Goal: Task Accomplishment & Management: Complete application form

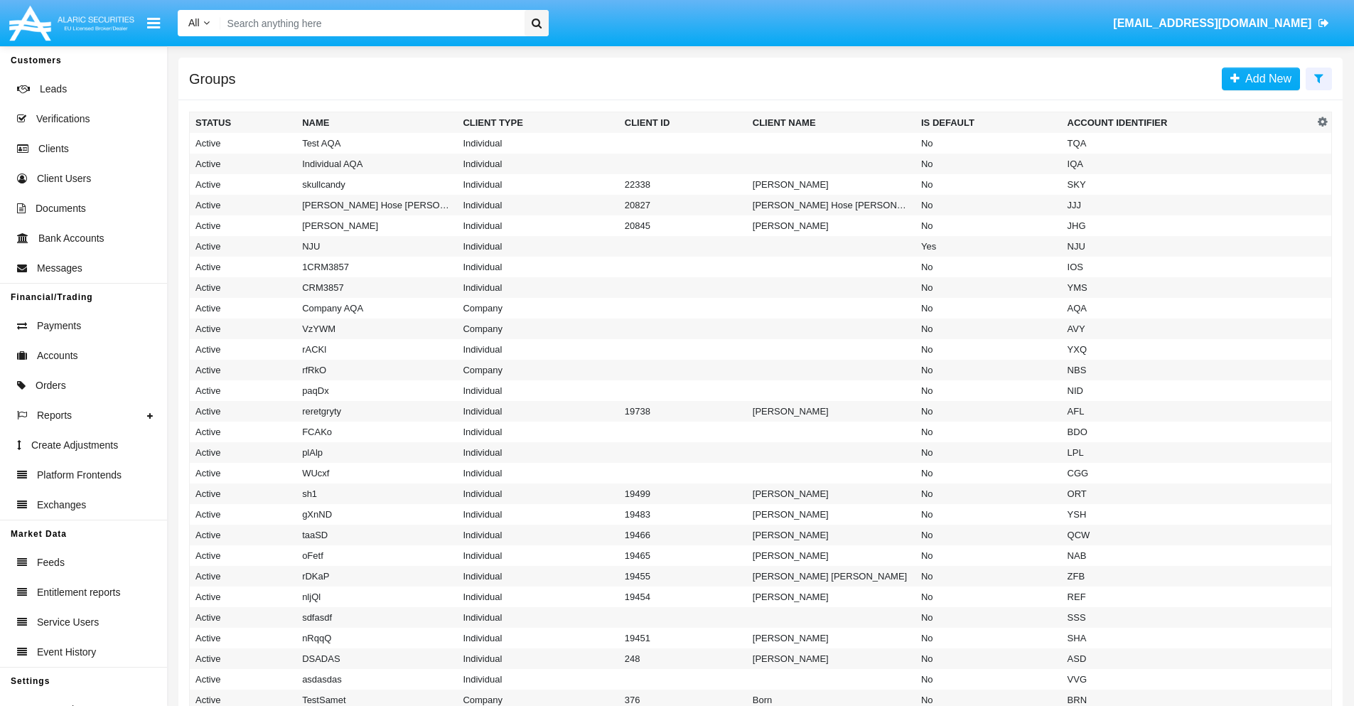
click at [1318, 77] on icon at bounding box center [1318, 77] width 9 height 11
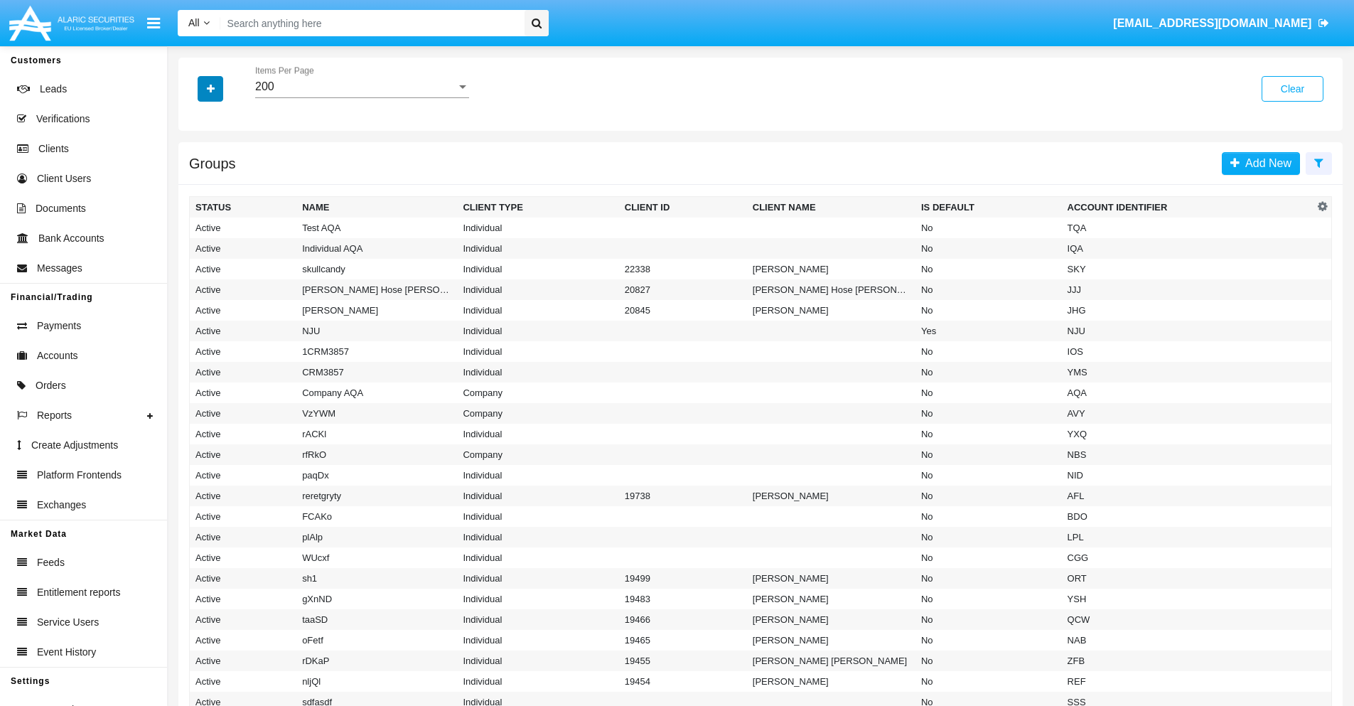
click at [210, 88] on icon "button" at bounding box center [211, 89] width 8 height 10
click at [250, 242] on span "Account Identifier" at bounding box center [251, 241] width 88 height 17
click at [195, 247] on input "Account Identifier" at bounding box center [195, 247] width 1 height 1
checkbox input "true"
click at [210, 88] on icon "button" at bounding box center [211, 89] width 8 height 10
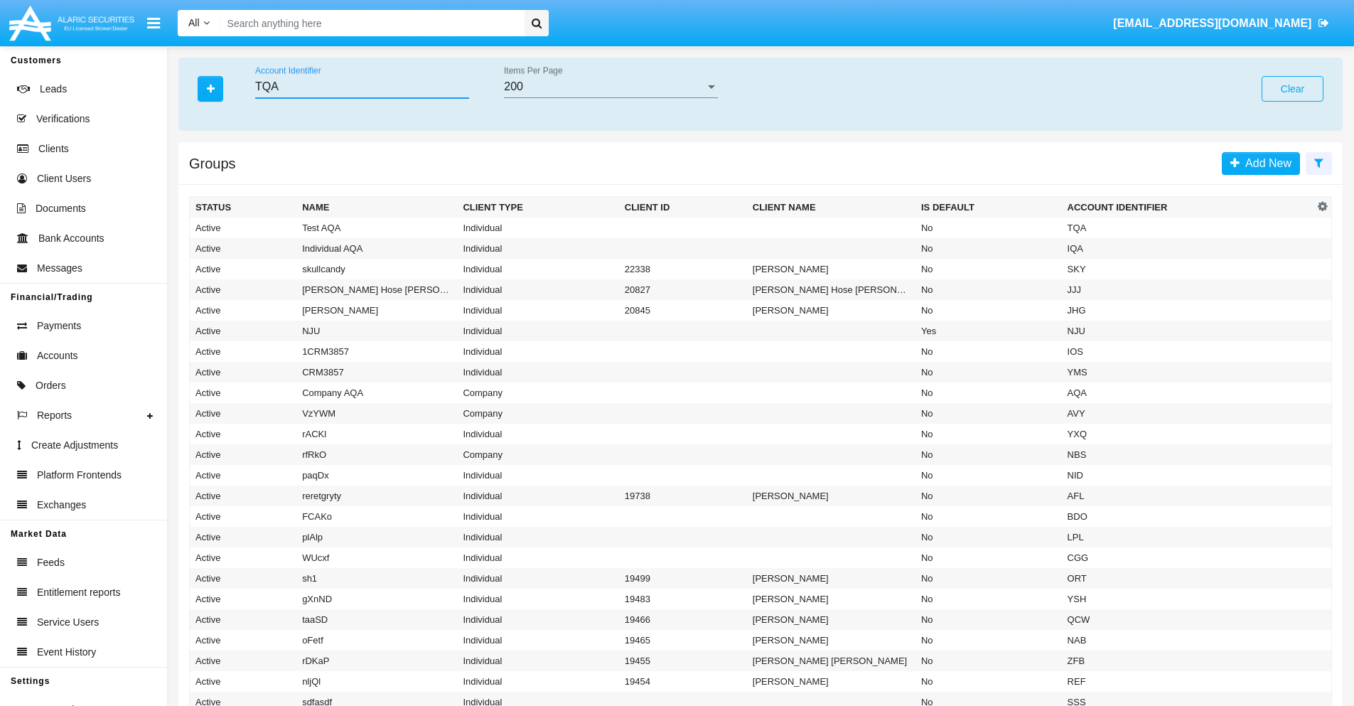
click at [362, 87] on input "TQA" at bounding box center [362, 86] width 214 height 13
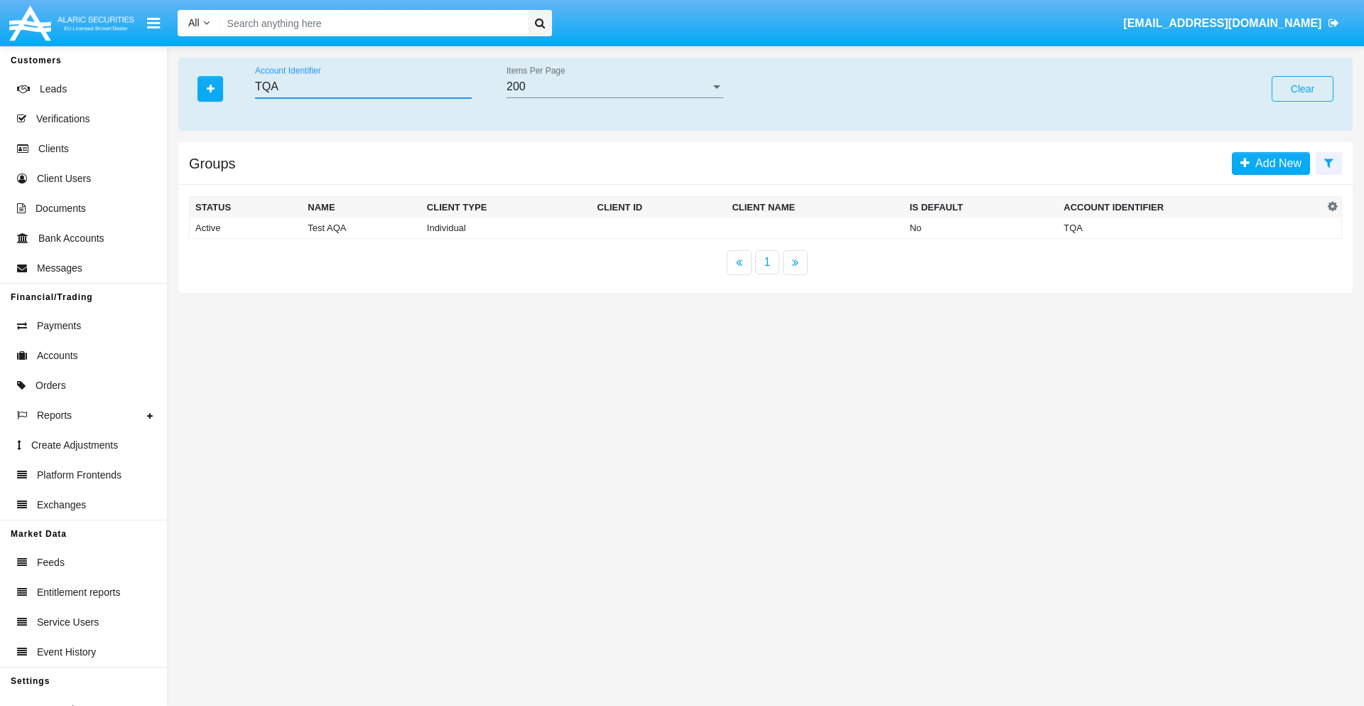
type input "TQA"
click at [1191, 227] on td "TQA" at bounding box center [1191, 227] width 266 height 21
click at [1265, 163] on span "Add New" at bounding box center [1265, 163] width 52 height 12
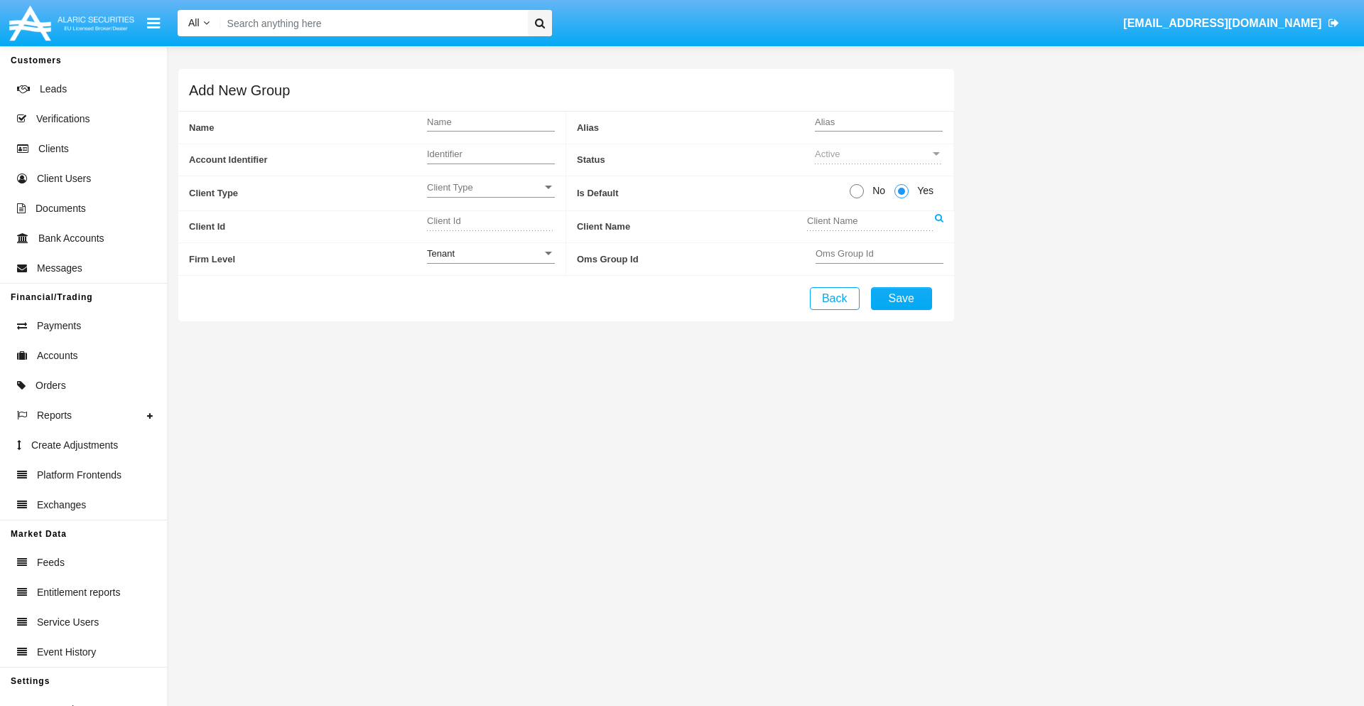
click at [490, 187] on span "Client Type" at bounding box center [484, 187] width 115 height 12
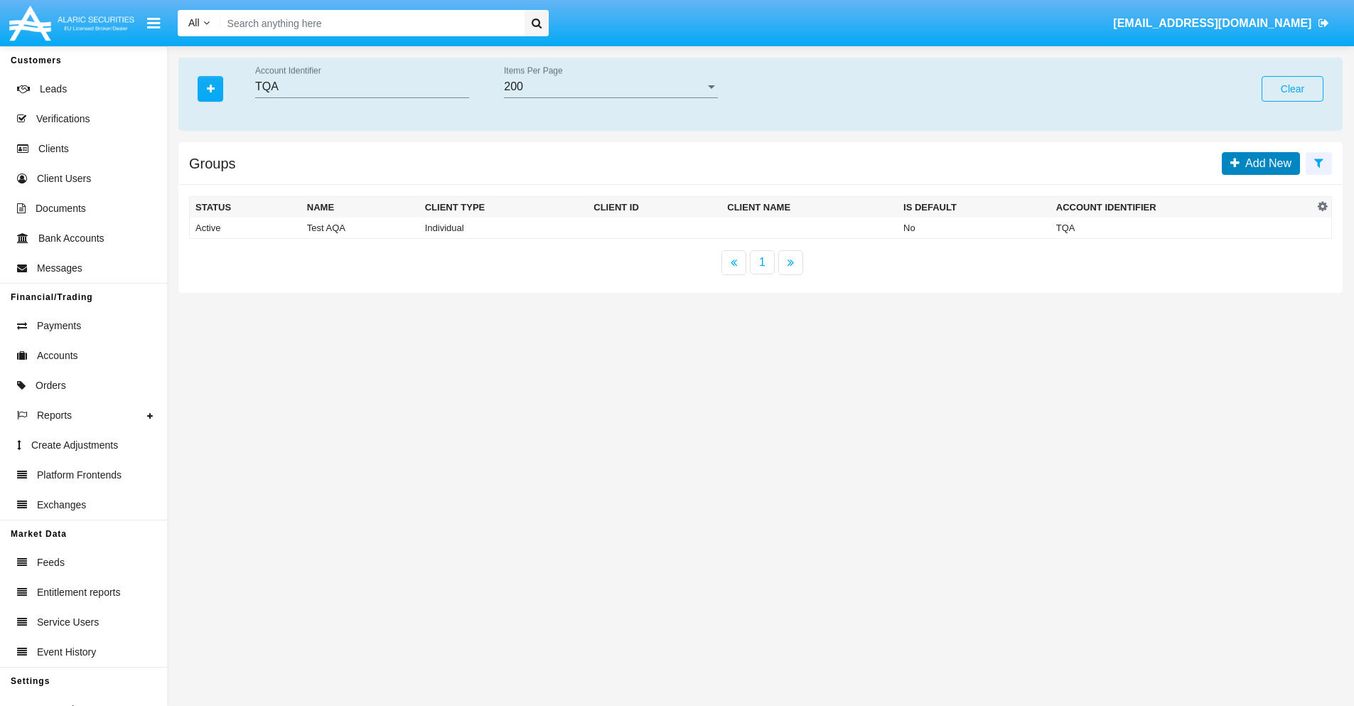
click at [1265, 163] on span "Add New" at bounding box center [1265, 163] width 52 height 12
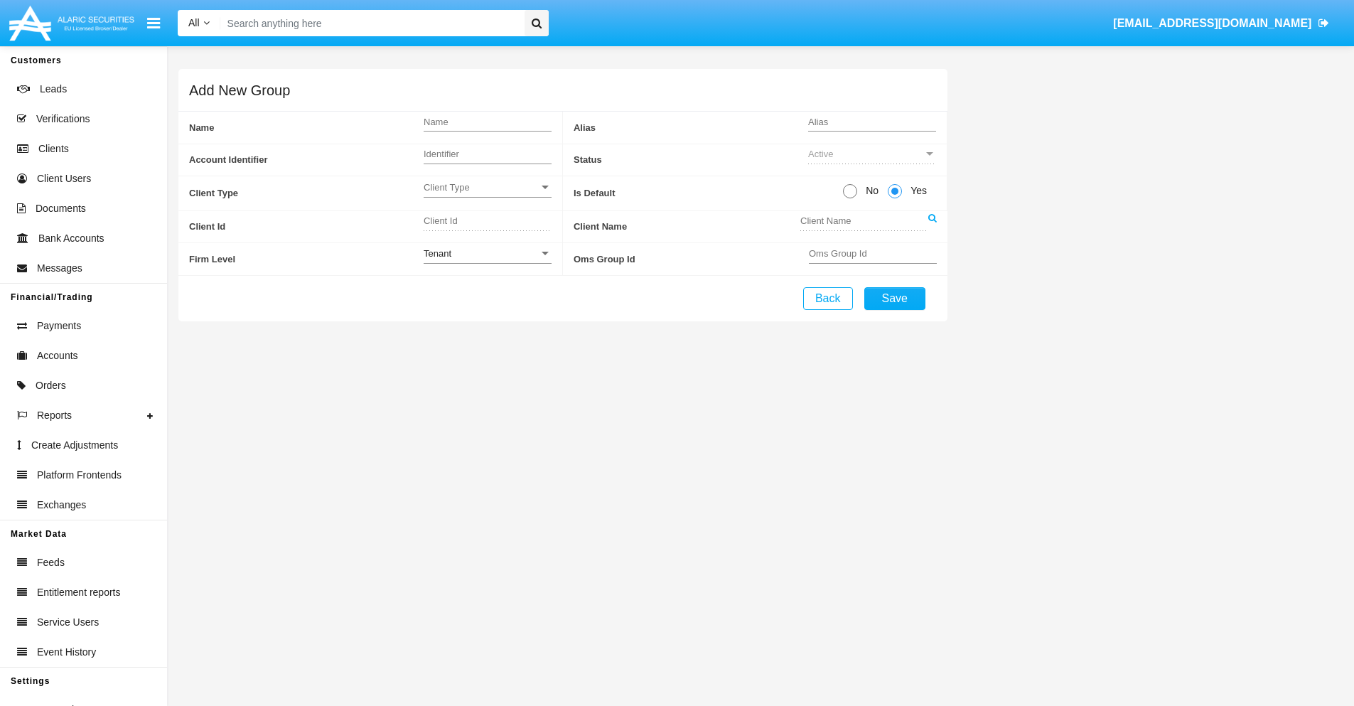
click at [869, 190] on span "No" at bounding box center [869, 190] width 25 height 15
click at [850, 198] on input "No" at bounding box center [849, 198] width 1 height 1
radio input "true"
click at [487, 253] on div "Tenant" at bounding box center [481, 253] width 115 height 12
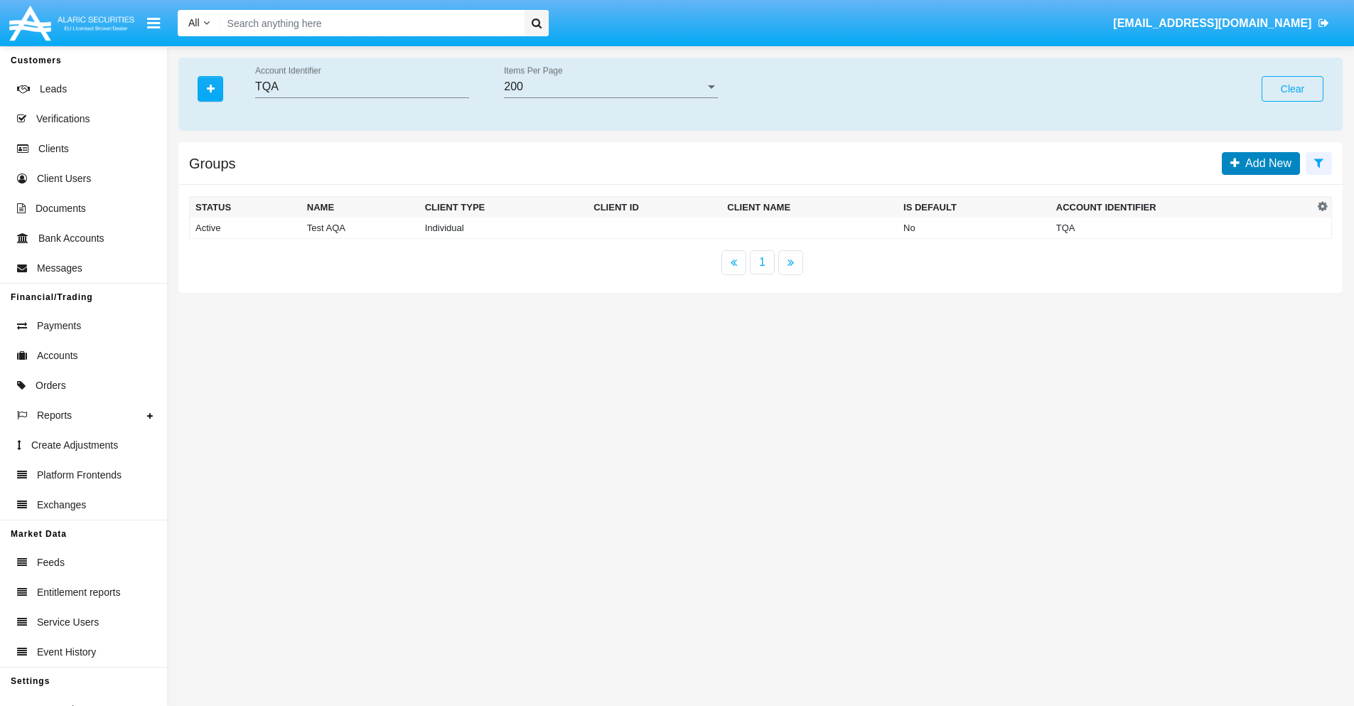
click at [1265, 163] on span "Add New" at bounding box center [1265, 163] width 52 height 12
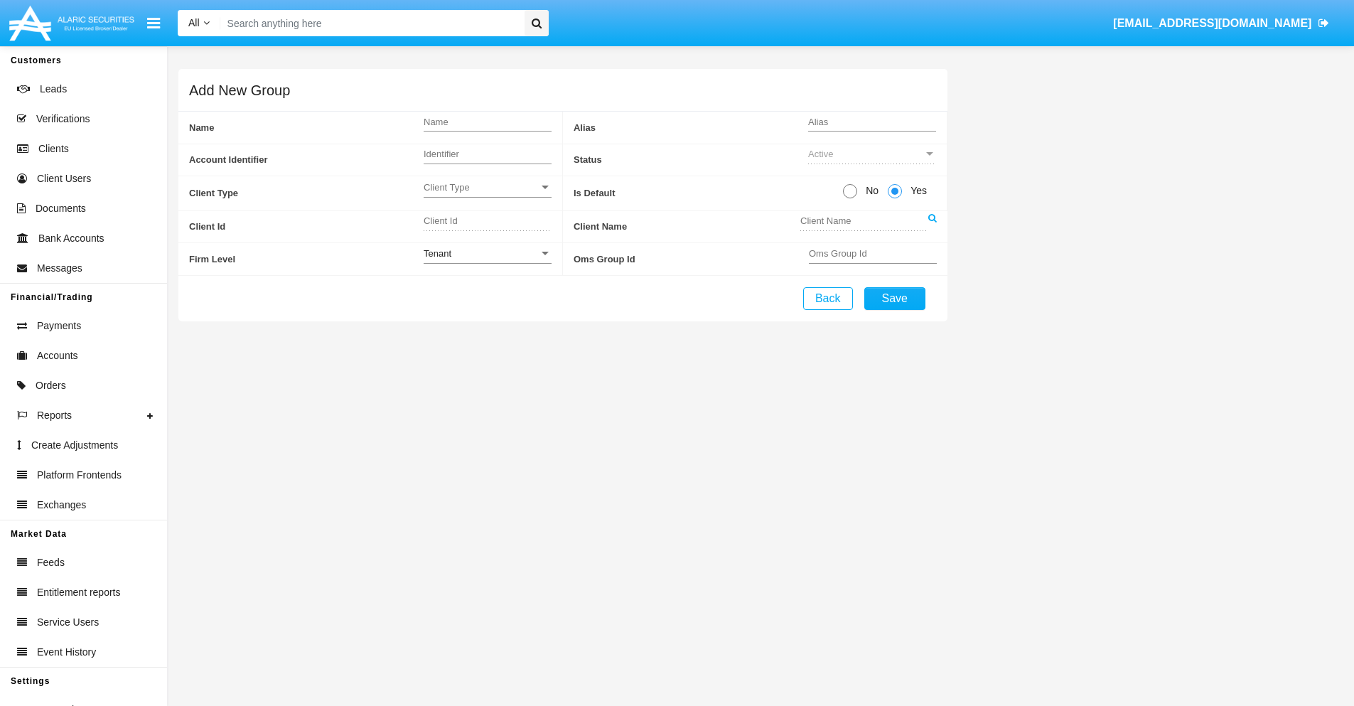
click at [869, 190] on span "No" at bounding box center [869, 190] width 25 height 15
click at [850, 198] on input "No" at bounding box center [849, 198] width 1 height 1
radio input "true"
click at [923, 190] on span "Yes" at bounding box center [923, 190] width 28 height 15
click at [902, 198] on input "Yes" at bounding box center [901, 198] width 1 height 1
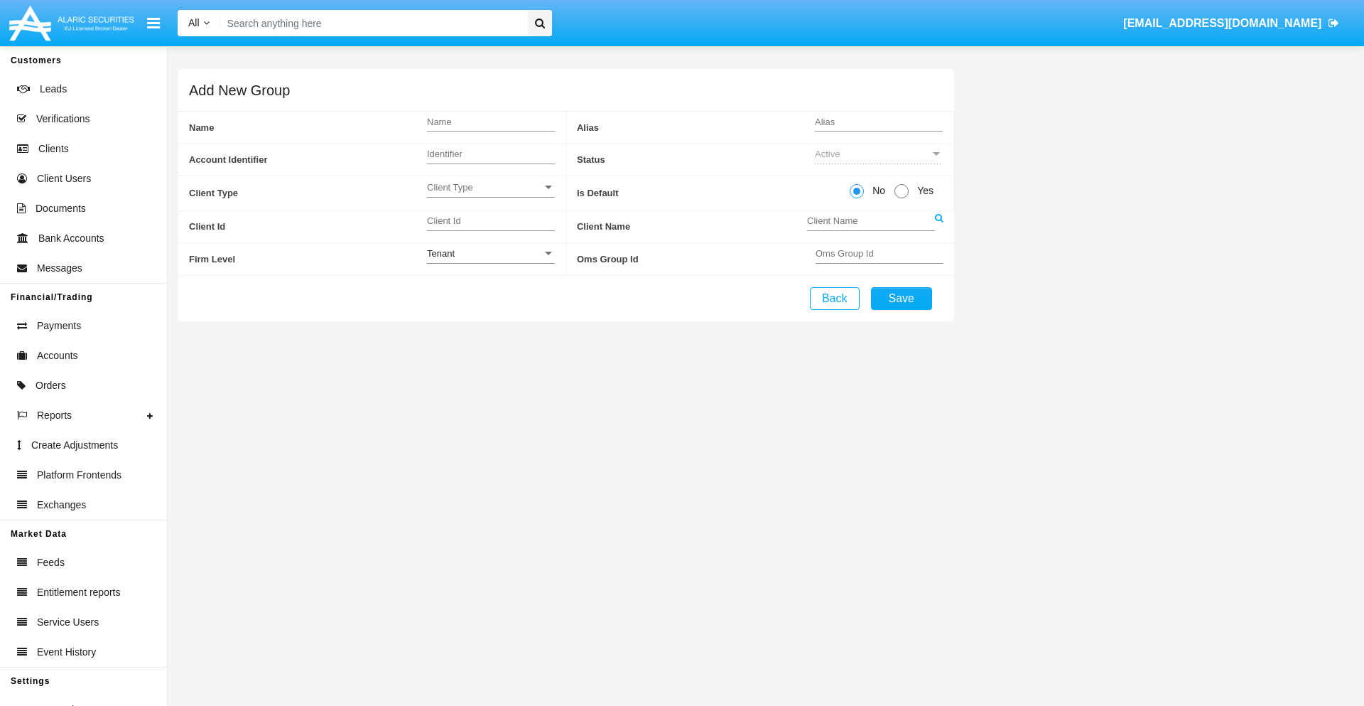
radio input "true"
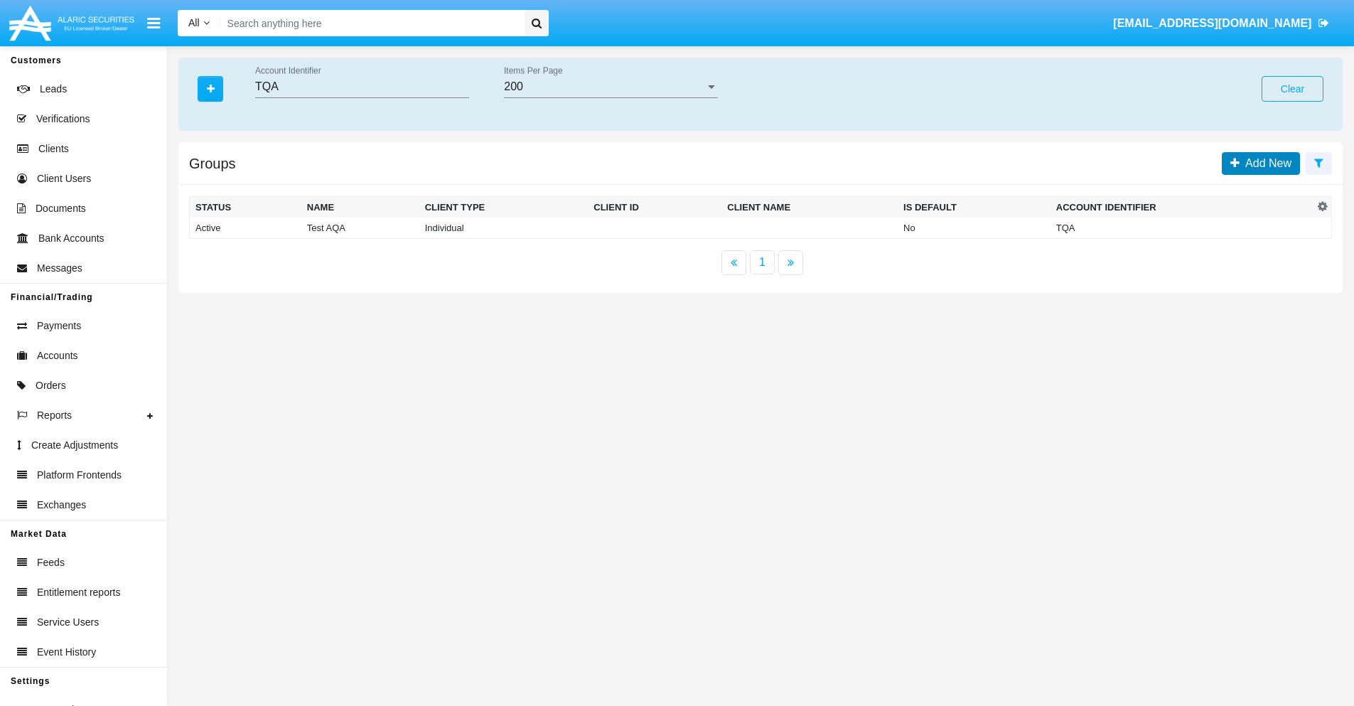
click at [1265, 163] on span "Add New" at bounding box center [1265, 163] width 52 height 12
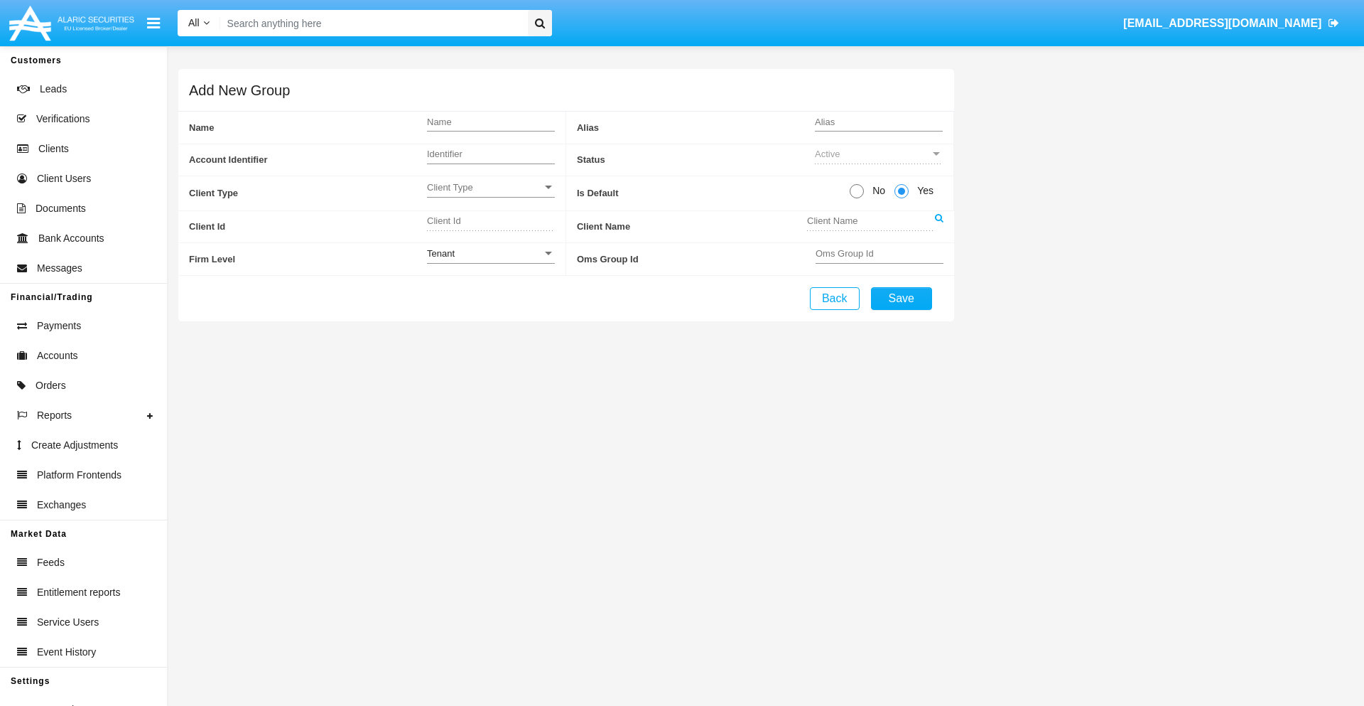
click at [876, 190] on span "No" at bounding box center [876, 190] width 25 height 15
click at [857, 198] on input "No" at bounding box center [856, 198] width 1 height 1
radio input "true"
click at [490, 187] on span "Client Type" at bounding box center [484, 187] width 115 height 12
click at [490, 195] on span "Individual" at bounding box center [491, 195] width 128 height 28
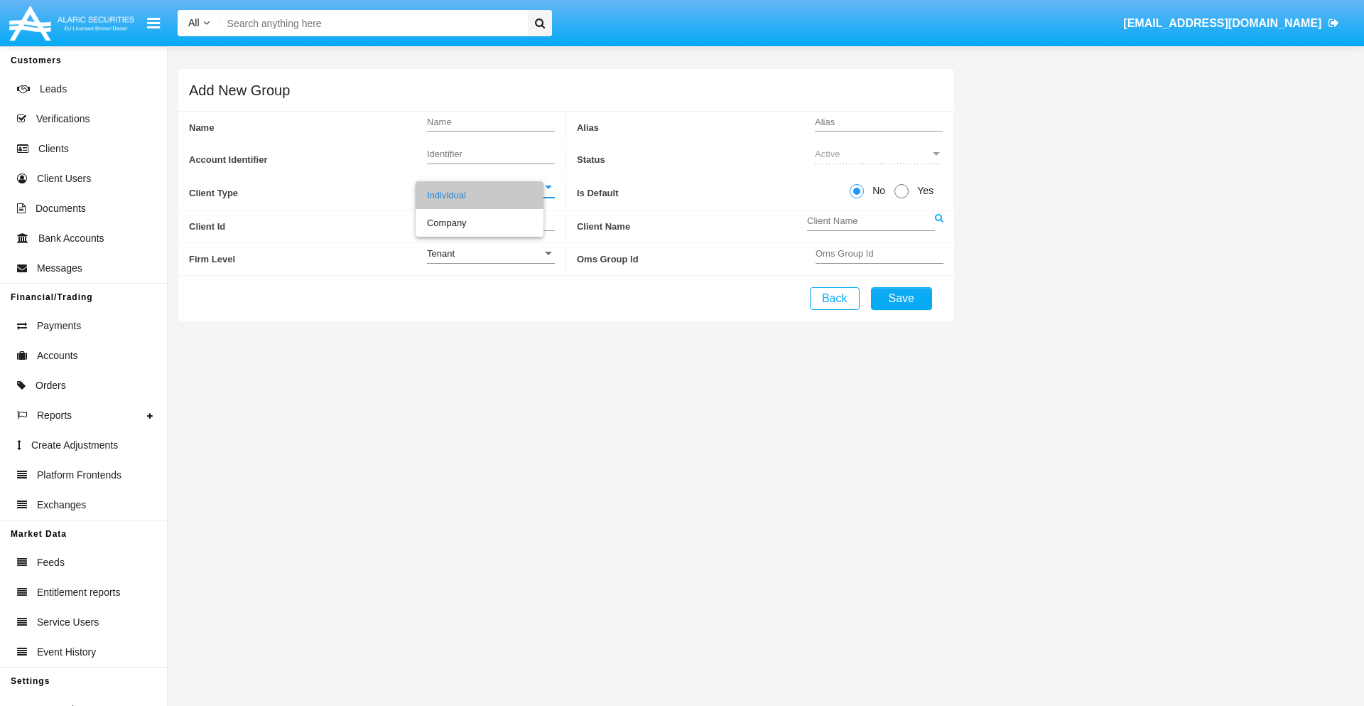
click at [939, 226] on link at bounding box center [939, 227] width 9 height 32
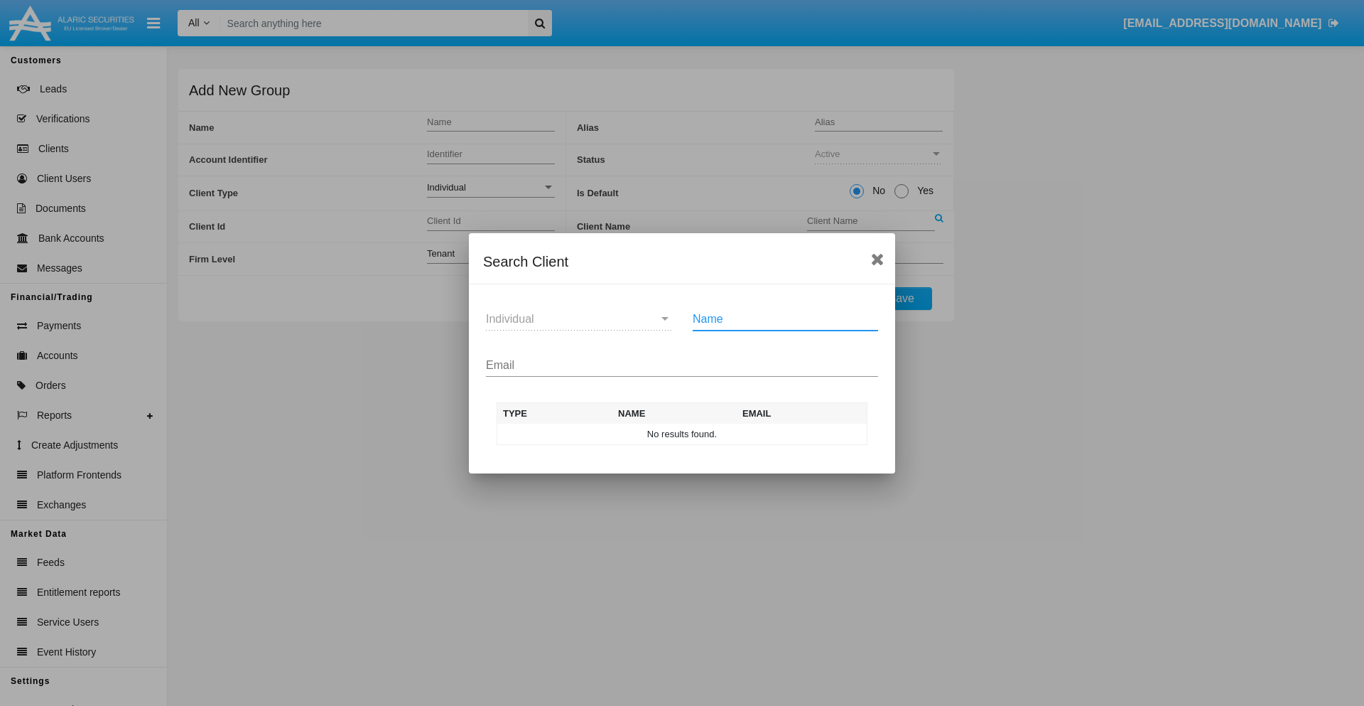
click at [682, 365] on input "Email" at bounding box center [682, 365] width 392 height 13
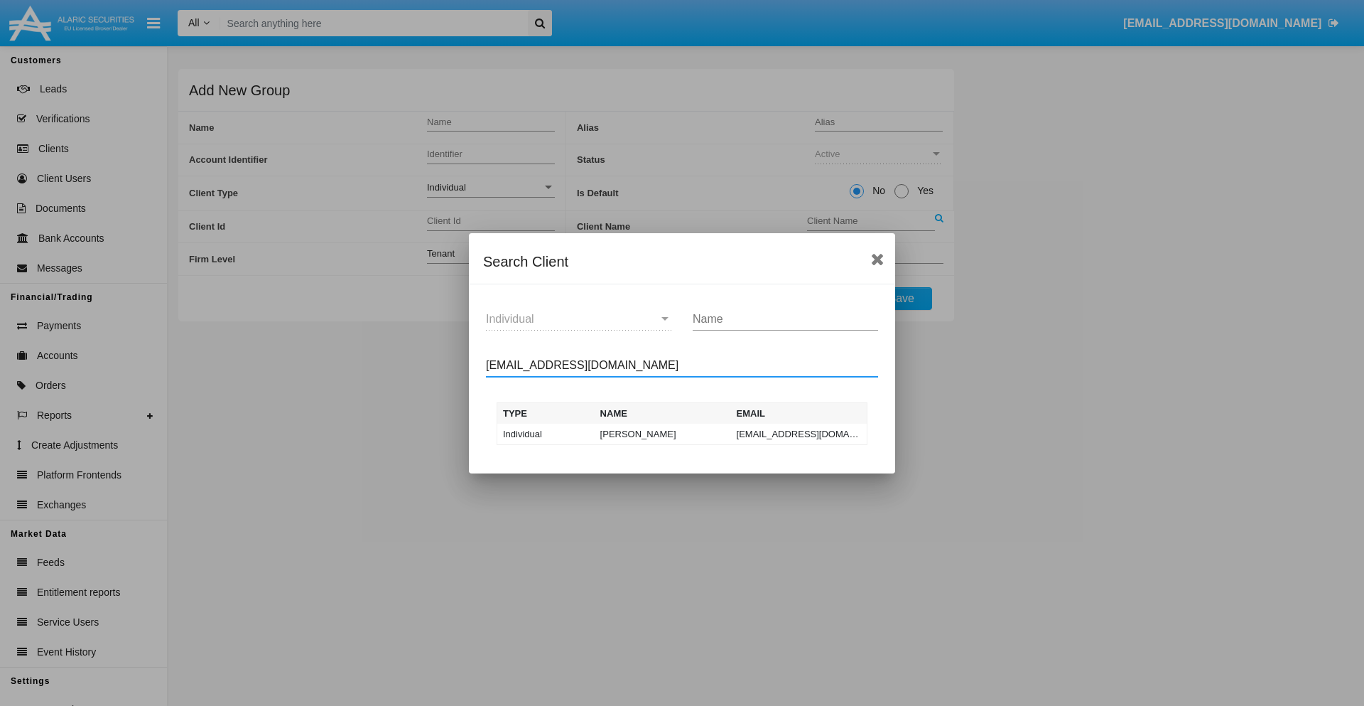
type input "test-user-owl@aqa.com"
